Goal: Communication & Community: Answer question/provide support

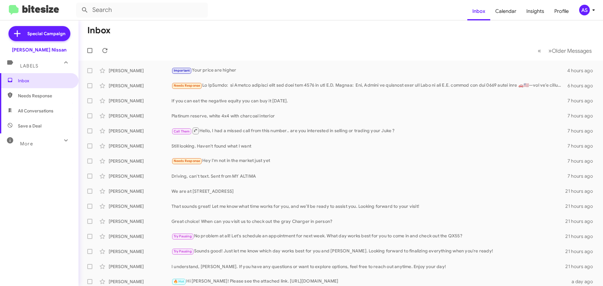
click at [28, 207] on div "Inbox Needs Response All Conversations Save a Deal More Important 🔥 Hot Appoint…" at bounding box center [39, 159] width 79 height 172
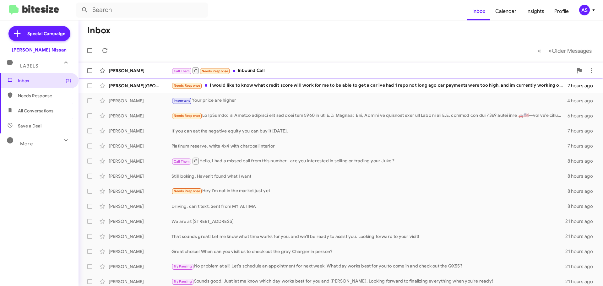
click at [261, 74] on div "Call Them Needs Response Inbound Call" at bounding box center [373, 71] width 402 height 8
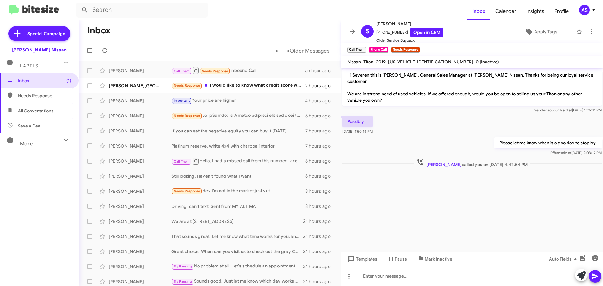
click at [423, 214] on cdk-virtual-scroll-viewport "Hi Severen this is Shawn Kennedy, General Sales Manager at Baker Nissan. Thanks…" at bounding box center [472, 160] width 262 height 184
click at [11, 74] on span "Inbox (1)" at bounding box center [39, 80] width 79 height 15
